Goal: Task Accomplishment & Management: Complete application form

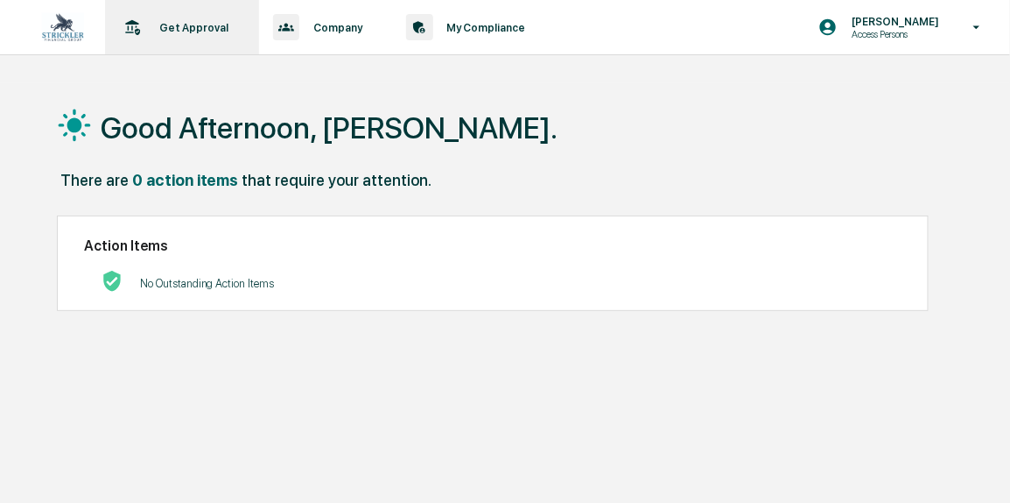
click at [211, 52] on div "Get Approval Content & Transactions" at bounding box center [180, 27] width 137 height 54
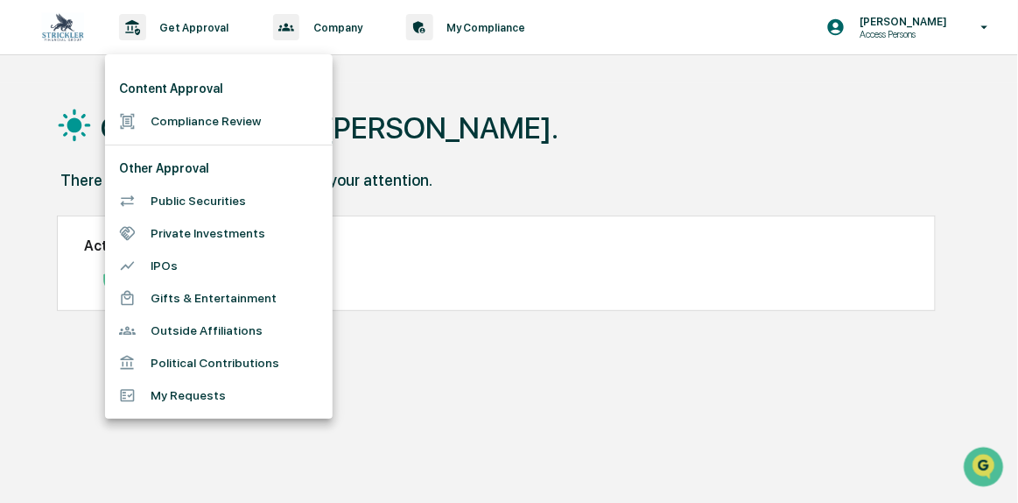
click at [206, 105] on li "Compliance Review" at bounding box center [219, 121] width 228 height 32
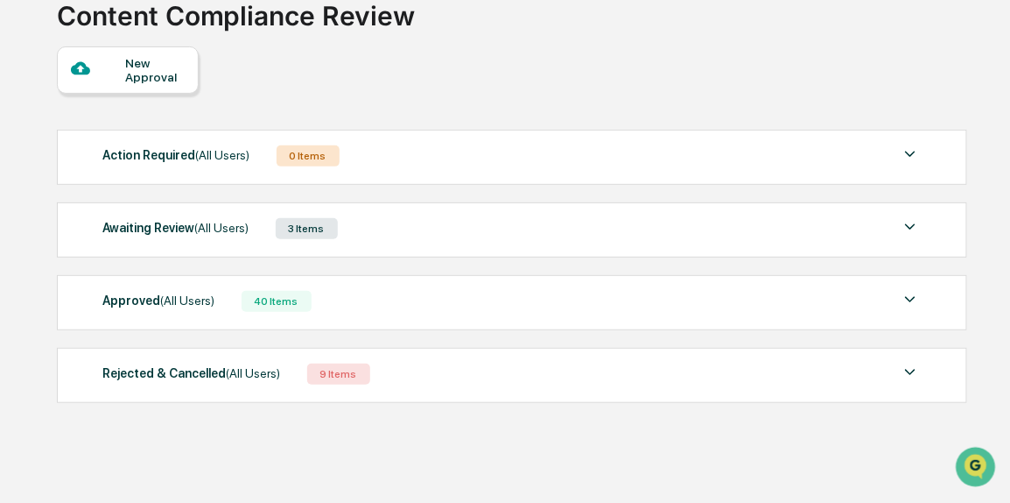
scroll to position [125, 0]
click at [333, 306] on div "Approved (All Users) 40 Items" at bounding box center [512, 301] width 819 height 25
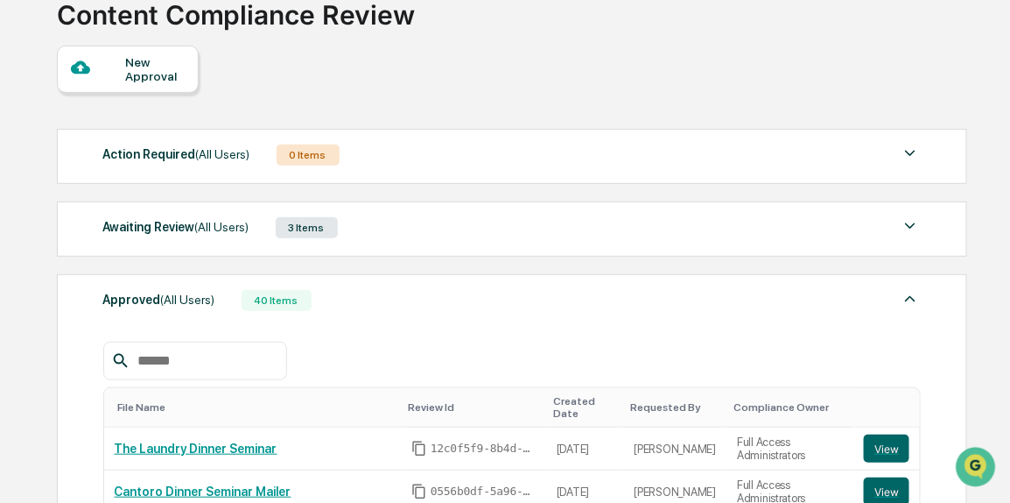
click at [328, 247] on div "Awaiting Review (All Users) 3 Items File Name Review Id Created Date Requested …" at bounding box center [513, 228] width 912 height 55
click at [324, 230] on div "3 Items" at bounding box center [307, 227] width 62 height 21
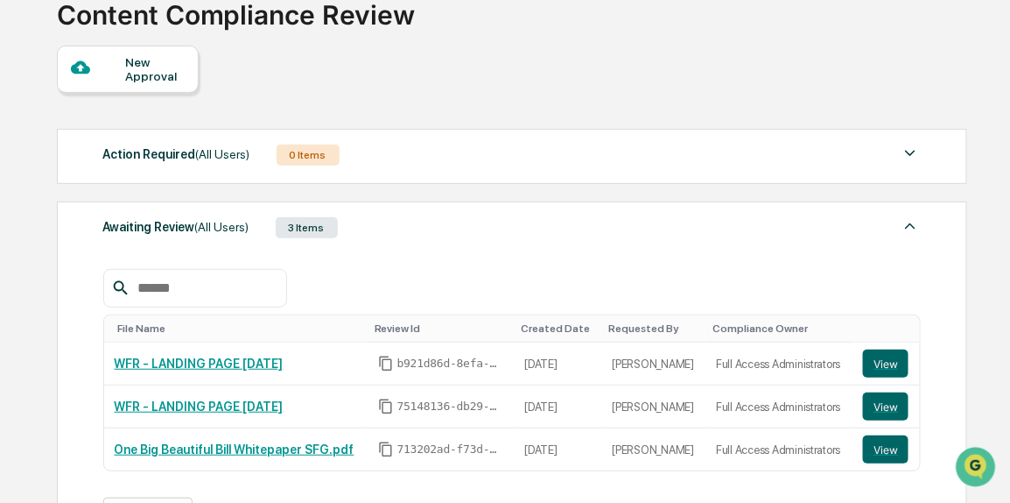
click at [166, 88] on div "New Approval" at bounding box center [128, 69] width 142 height 47
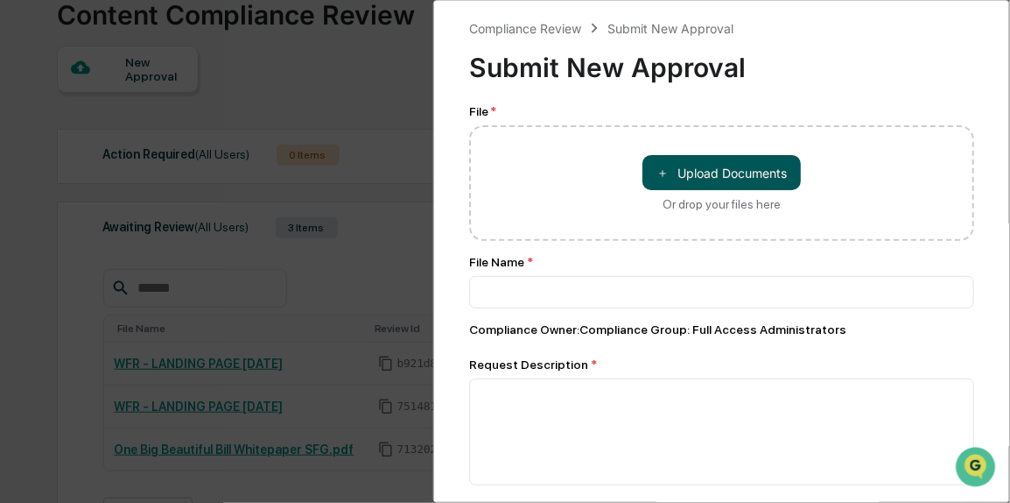
click at [682, 173] on button "＋ Upload Documents" at bounding box center [722, 172] width 158 height 35
click at [754, 201] on div "Or drop your files here" at bounding box center [722, 204] width 118 height 14
click at [0, 0] on input "＋ Upload Documents Or drop your files here" at bounding box center [0, 0] width 0 height 0
click at [922, 31] on div "Compliance Review Submit New Approval Submit New Approval" at bounding box center [721, 54] width 505 height 72
click at [750, 161] on button "＋ Upload Documents" at bounding box center [722, 172] width 158 height 35
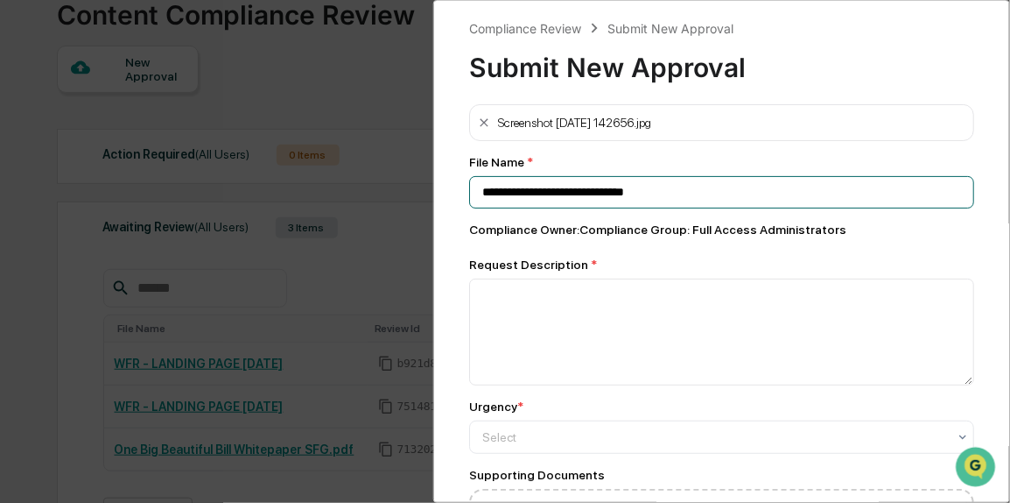
click at [510, 204] on input "**********" at bounding box center [721, 192] width 505 height 32
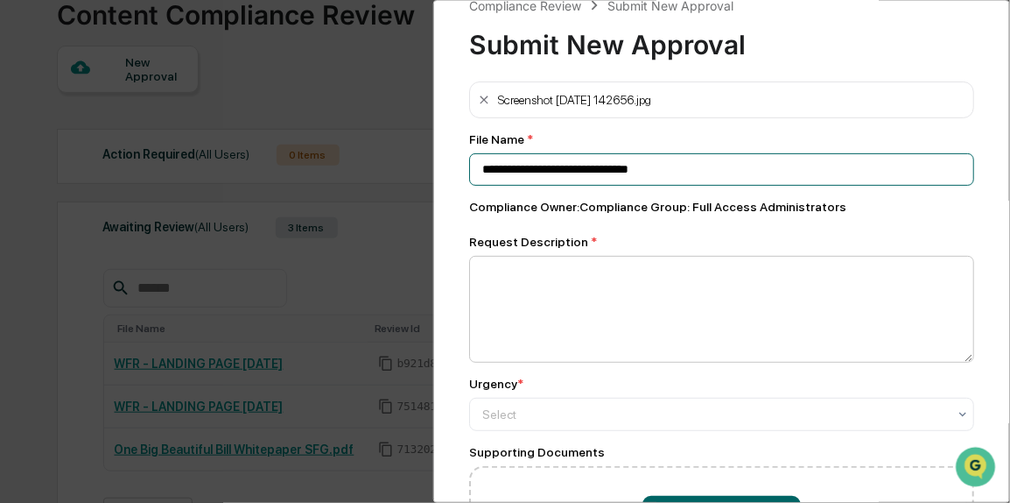
scroll to position [24, 0]
type input "**********"
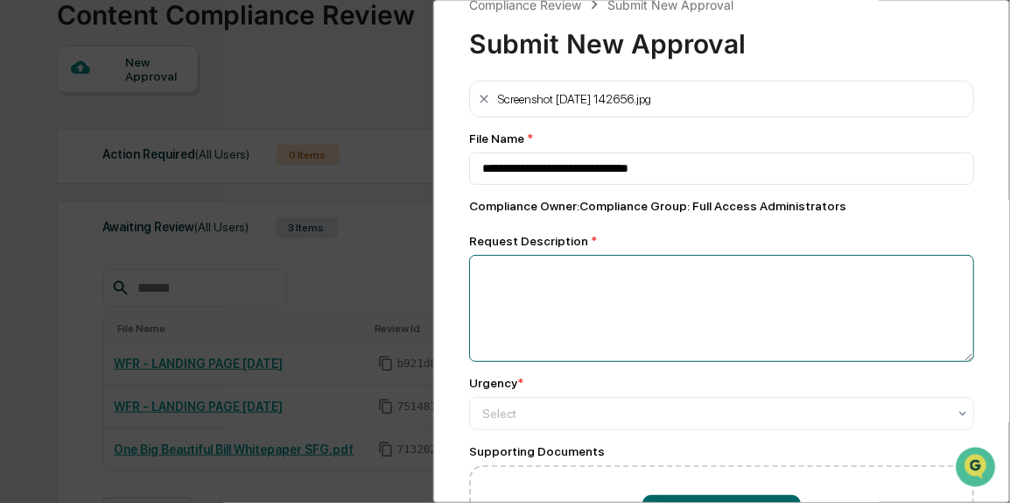
click at [582, 309] on textarea at bounding box center [721, 308] width 505 height 107
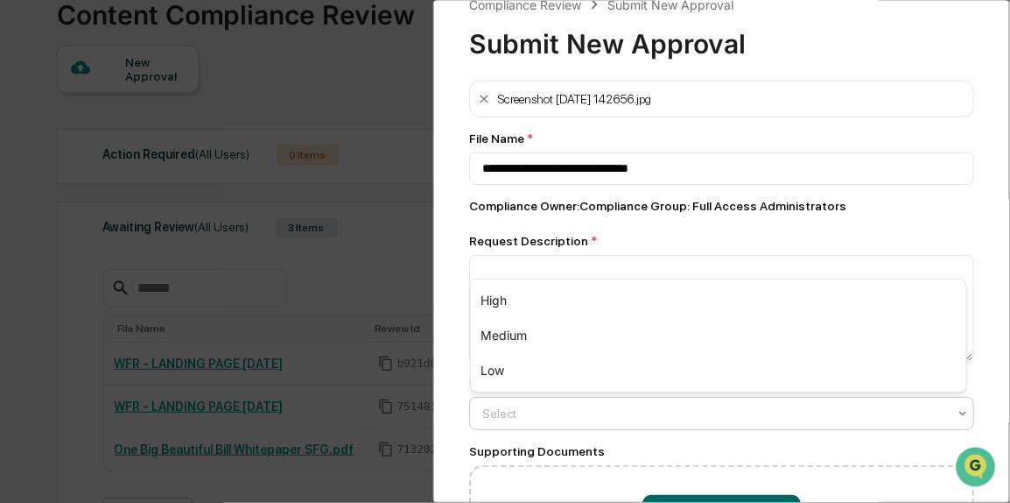
click at [538, 407] on div at bounding box center [714, 414] width 465 height 18
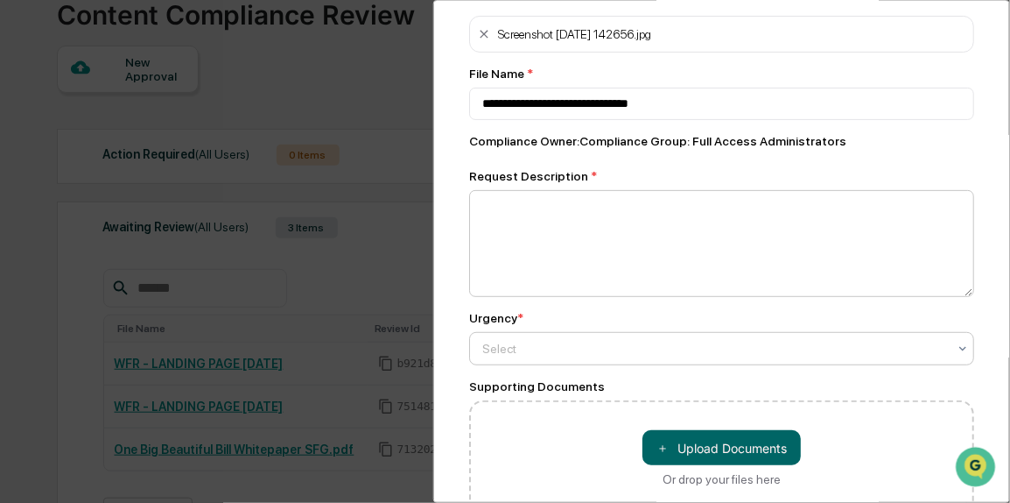
scroll to position [90, 0]
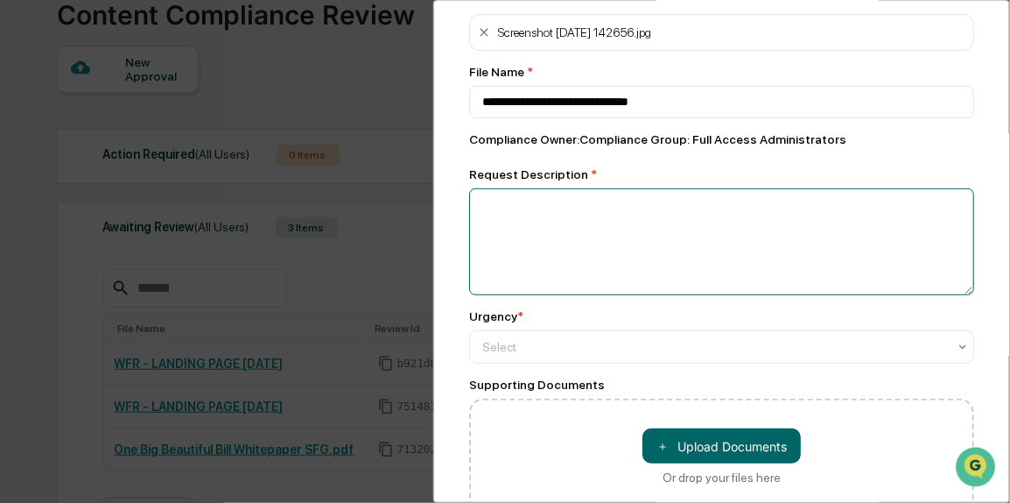
click at [550, 257] on textarea at bounding box center [721, 241] width 505 height 107
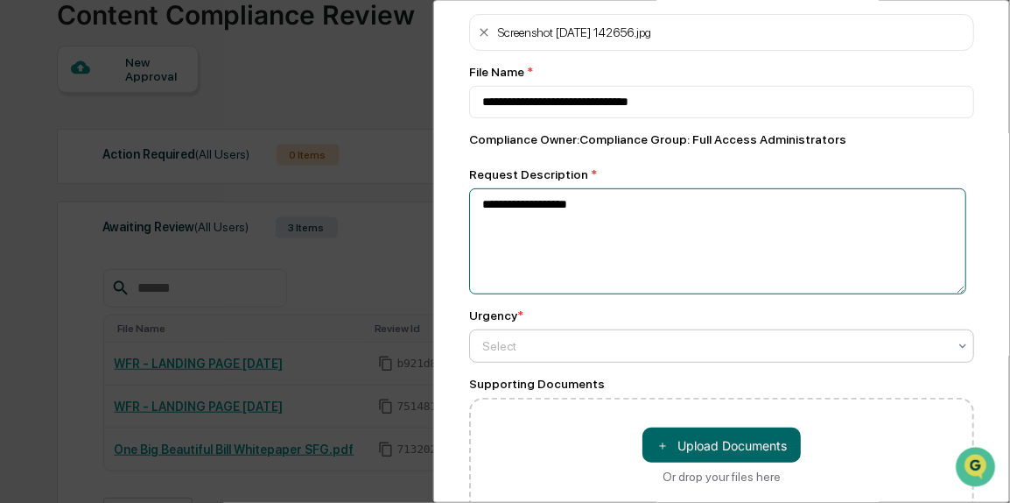
type textarea "**********"
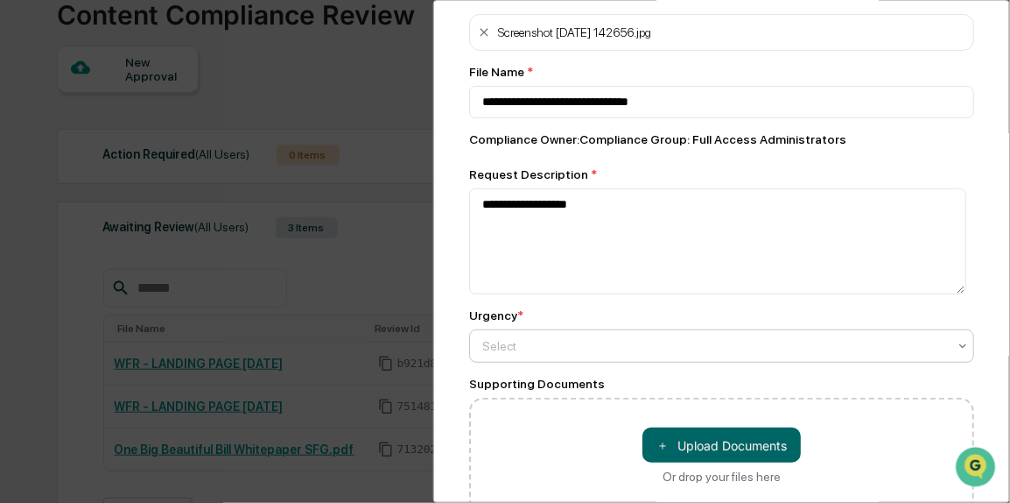
click at [524, 362] on div "Select" at bounding box center [721, 345] width 505 height 33
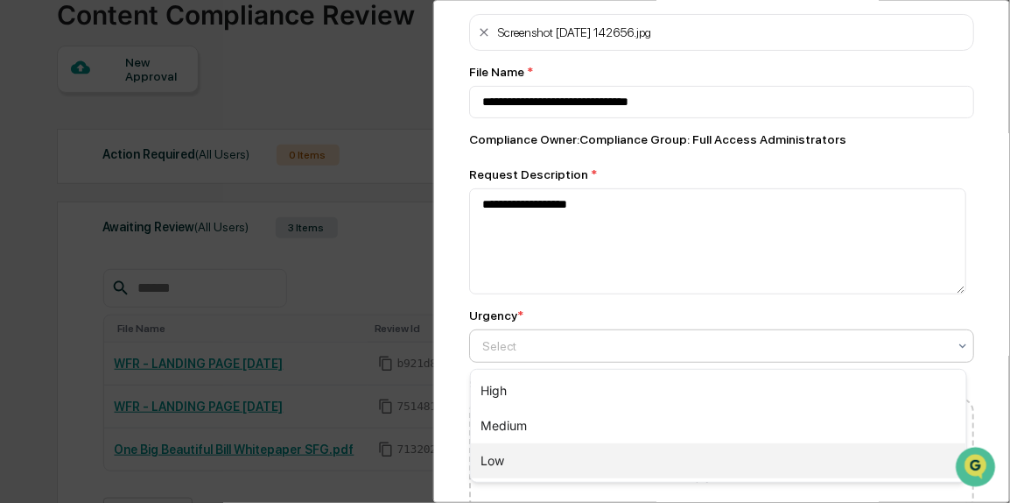
click at [519, 452] on div "Low" at bounding box center [719, 460] width 496 height 35
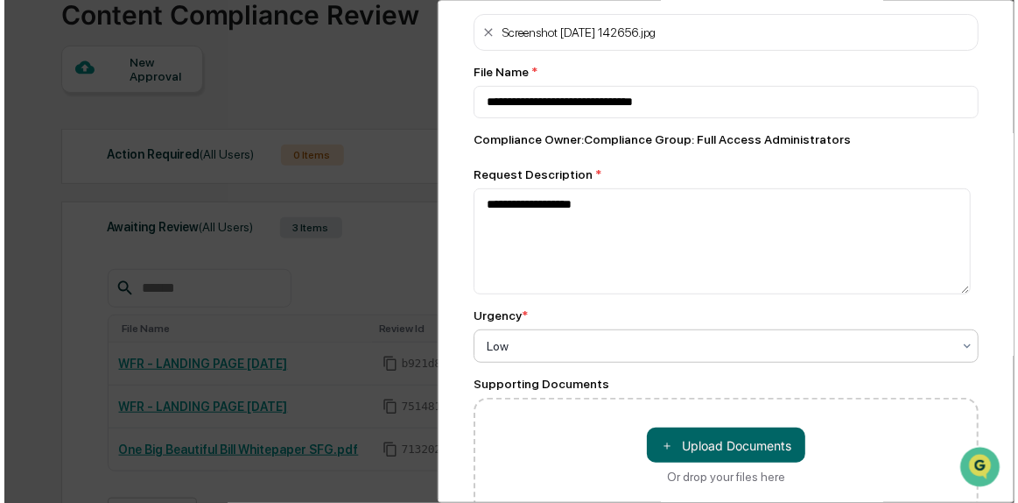
scroll to position [189, 0]
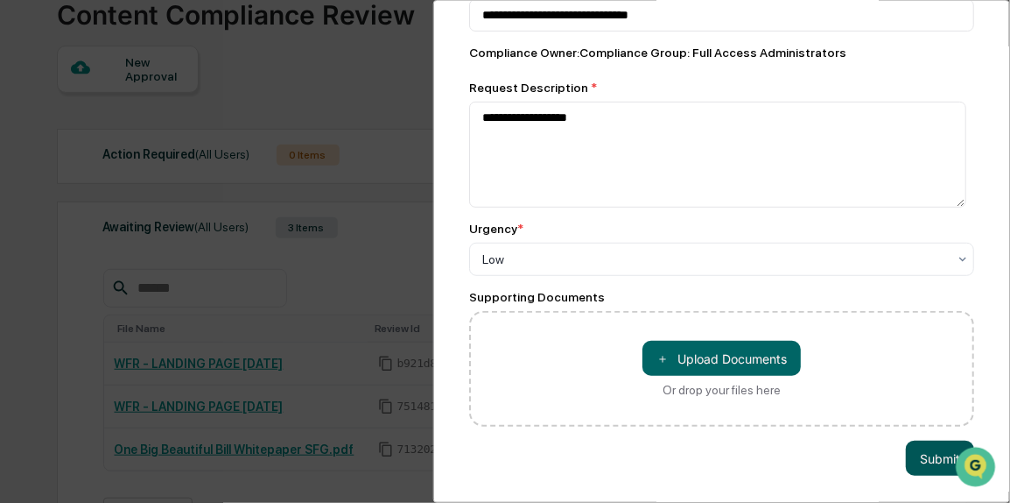
click at [947, 446] on button "Submit" at bounding box center [940, 457] width 68 height 35
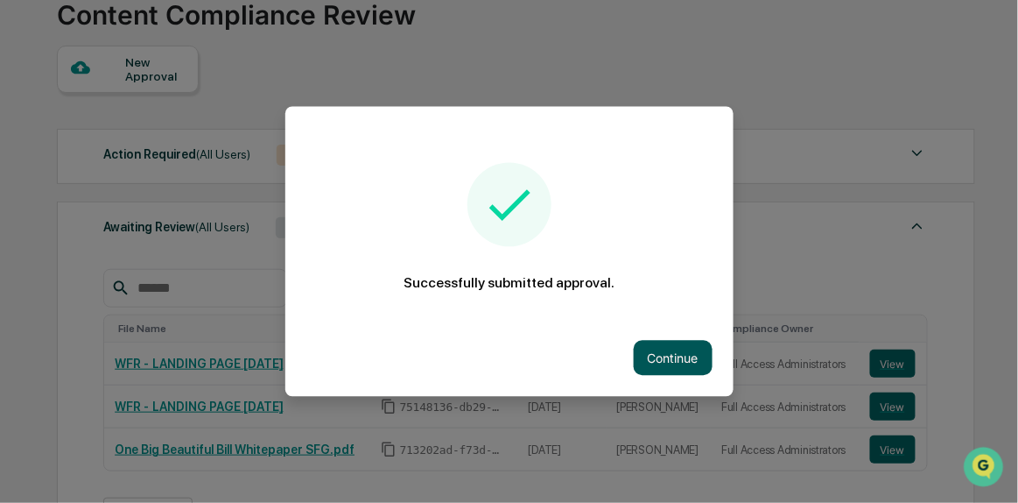
click at [658, 359] on button "Continue" at bounding box center [673, 358] width 79 height 35
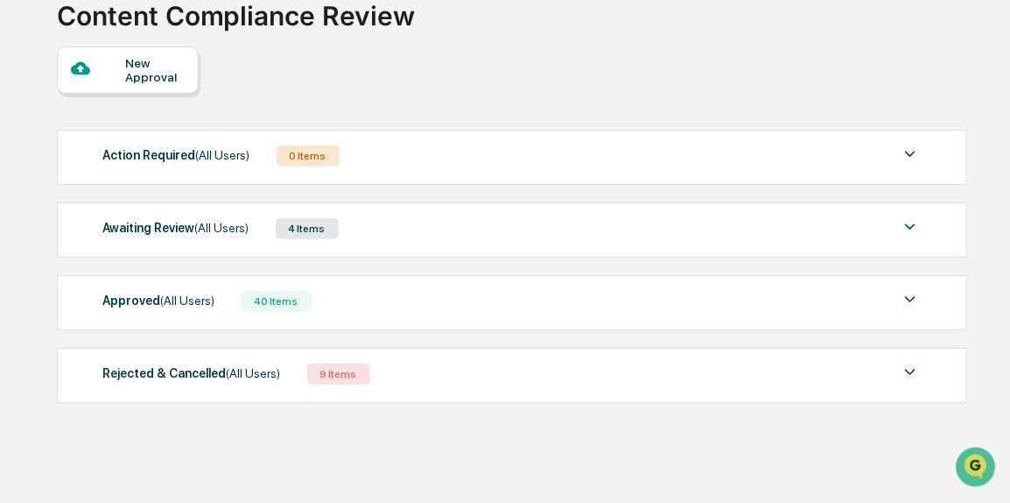
scroll to position [0, 0]
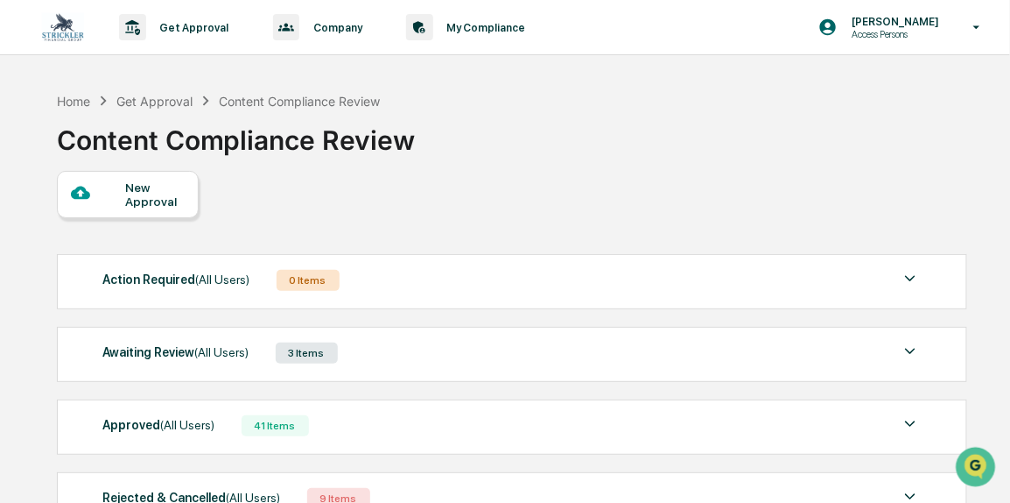
click at [122, 360] on div "Awaiting Review (All Users)" at bounding box center [176, 352] width 146 height 23
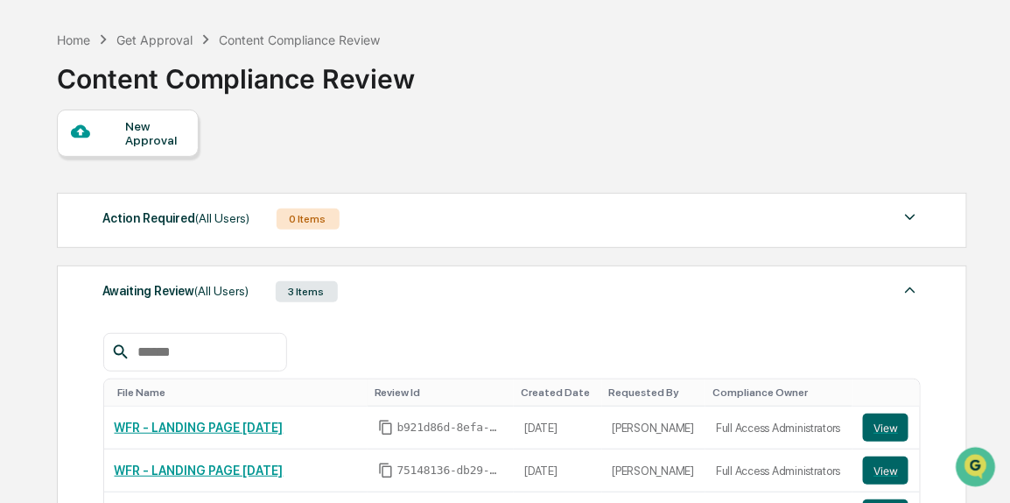
scroll to position [61, 0]
click at [164, 148] on div "New Approval" at bounding box center [128, 132] width 142 height 47
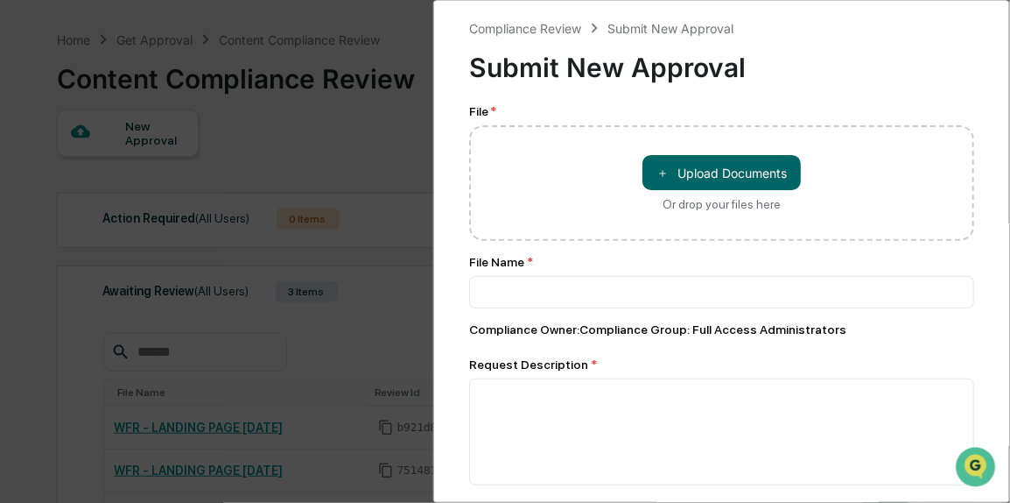
click at [230, 175] on div "Compliance Review Submit New Approval Submit New Approval File * ＋ Upload Docum…" at bounding box center [505, 251] width 1010 height 503
